Goal: Information Seeking & Learning: Learn about a topic

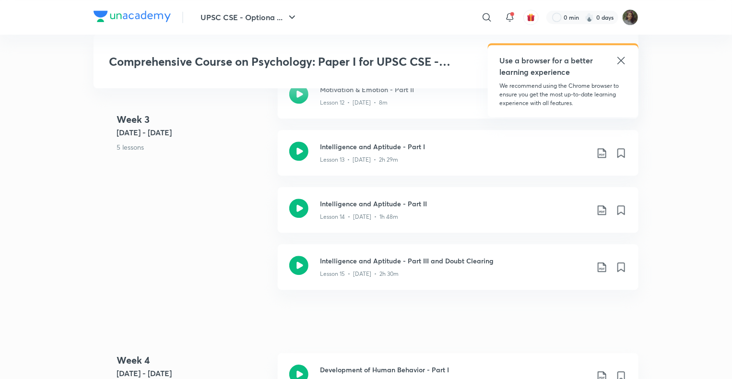
scroll to position [1305, 0]
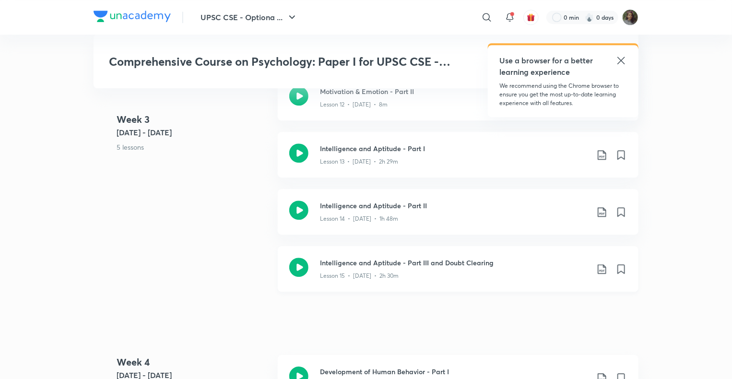
click at [428, 271] on div "Lesson 15 • [DATE] • 2h 30m" at bounding box center [454, 274] width 269 height 12
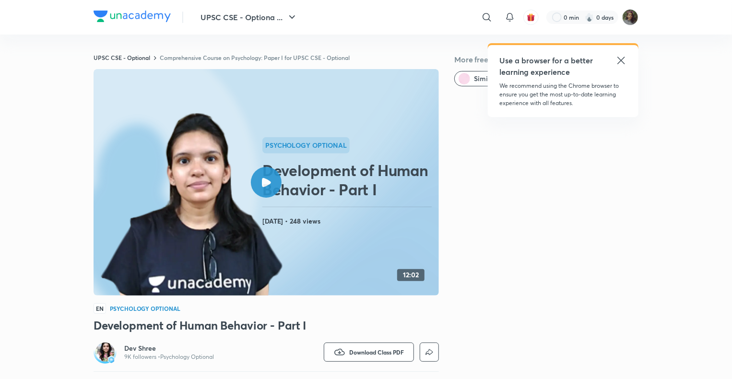
click at [272, 176] on div at bounding box center [266, 182] width 31 height 31
click at [263, 178] on icon at bounding box center [266, 182] width 9 height 9
click at [271, 182] on div at bounding box center [266, 182] width 31 height 31
click at [226, 8] on button "UPSC CSE - Optiona ..." at bounding box center [249, 17] width 109 height 19
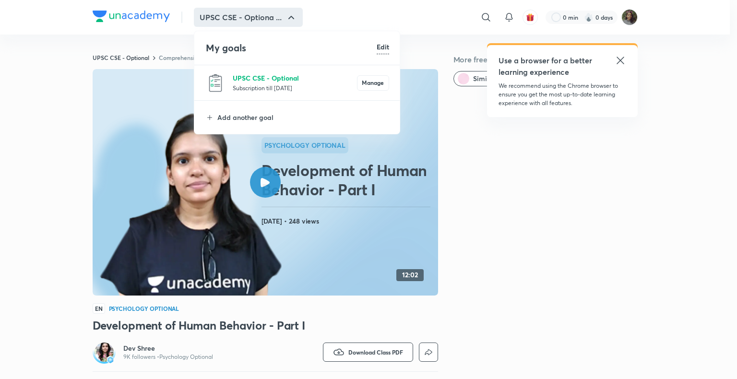
click at [241, 79] on p "UPSC CSE - Optional" at bounding box center [295, 78] width 124 height 10
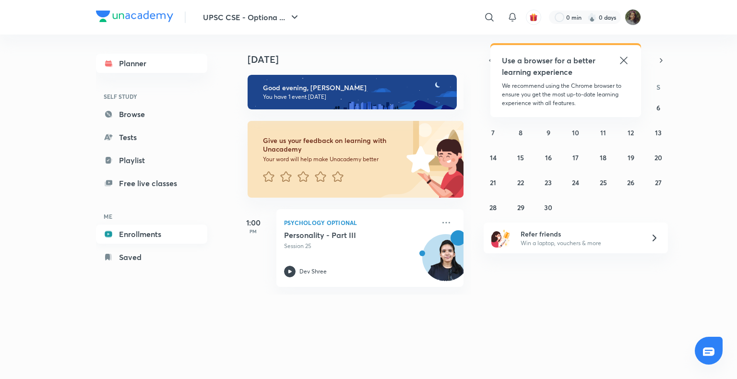
click at [146, 238] on link "Enrollments" at bounding box center [151, 234] width 111 height 19
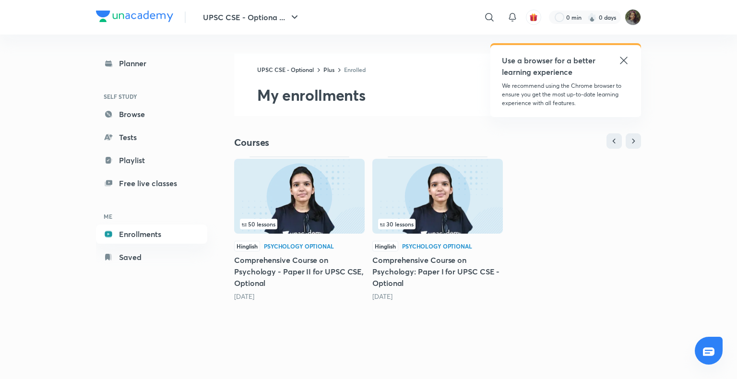
click at [449, 230] on img at bounding box center [437, 196] width 131 height 75
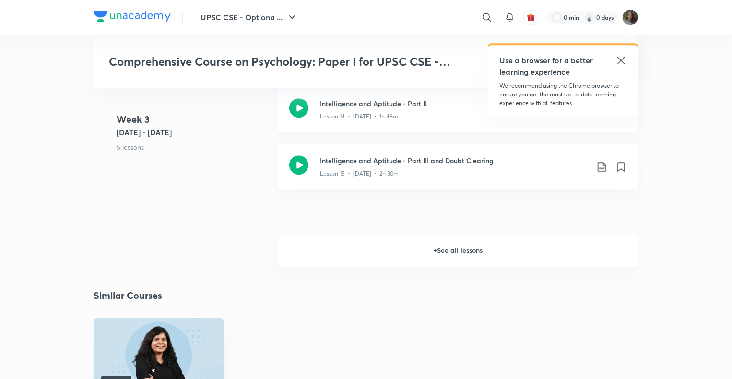
scroll to position [1406, 0]
click at [458, 249] on h6 "+ See all lessons" at bounding box center [458, 251] width 361 height 34
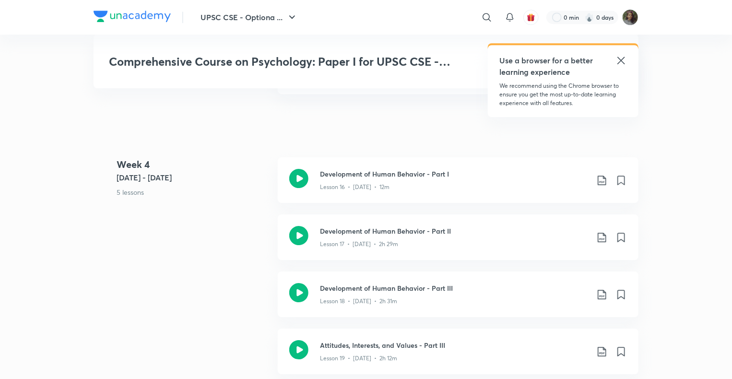
scroll to position [1506, 0]
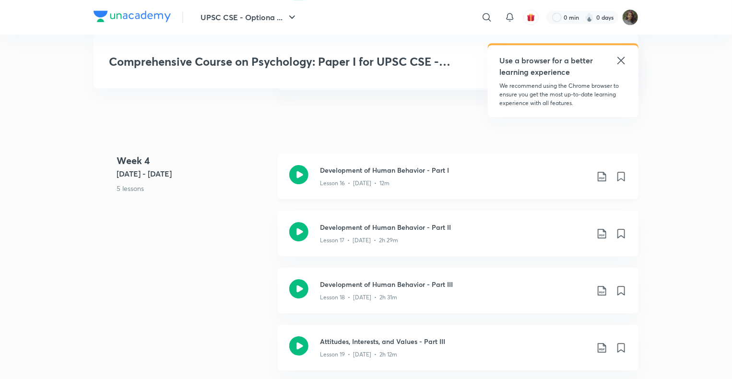
click at [444, 183] on div "Lesson 16 • [DATE] • 12m" at bounding box center [454, 181] width 269 height 12
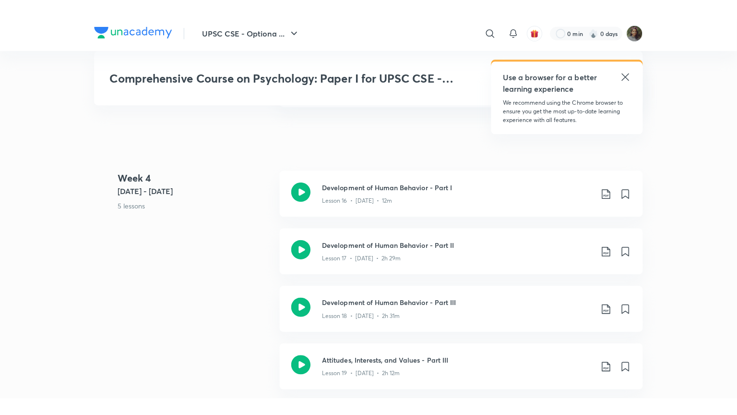
scroll to position [1535, 0]
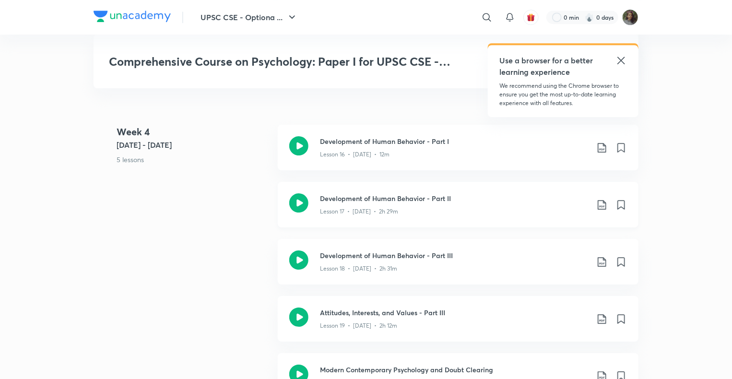
click at [383, 212] on p "Lesson 17 • [DATE] • 2h 29m" at bounding box center [359, 211] width 78 height 9
